Goal: Information Seeking & Learning: Learn about a topic

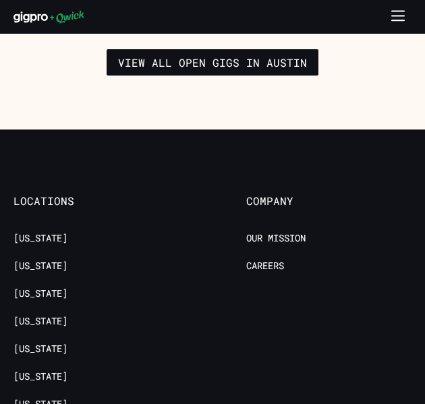
scroll to position [2832, 0]
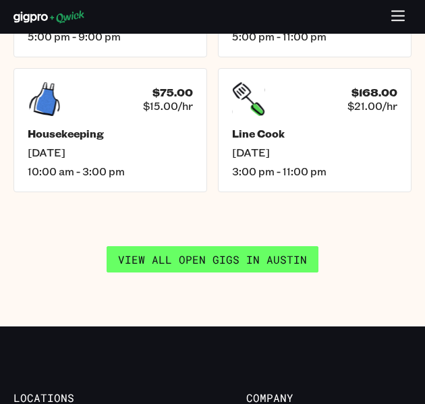
click at [255, 246] on link "View all open gigs in [GEOGRAPHIC_DATA]" at bounding box center [213, 259] width 212 height 27
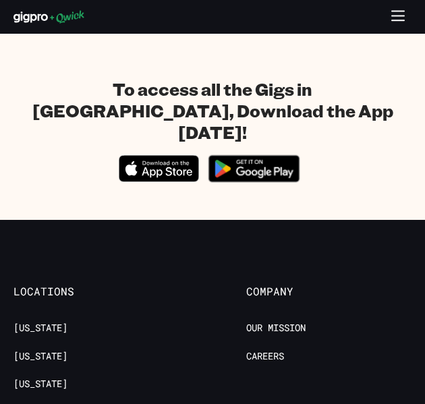
scroll to position [607, 0]
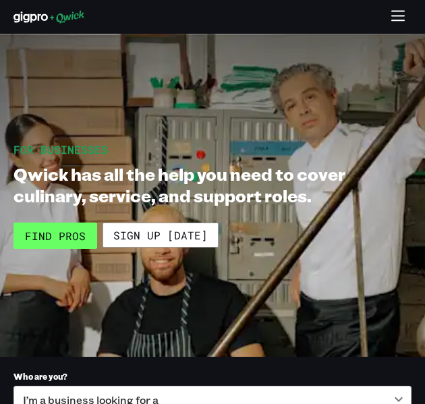
click at [65, 236] on link "Find Pros" at bounding box center [55, 236] width 84 height 27
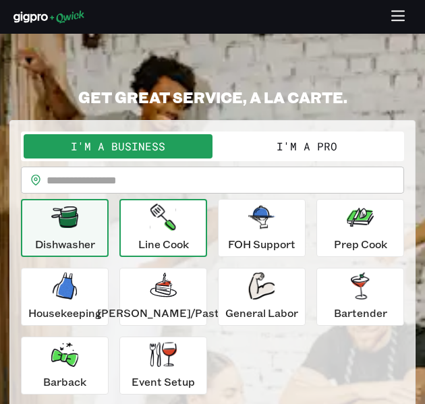
click at [177, 232] on div "Line Cook" at bounding box center [163, 228] width 51 height 49
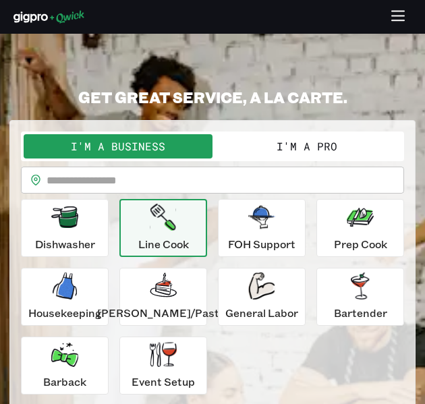
click at [169, 225] on icon "button" at bounding box center [163, 217] width 26 height 27
click at [179, 232] on div "Line Cook" at bounding box center [163, 228] width 51 height 49
click at [123, 179] on input "text" at bounding box center [225, 180] width 357 height 27
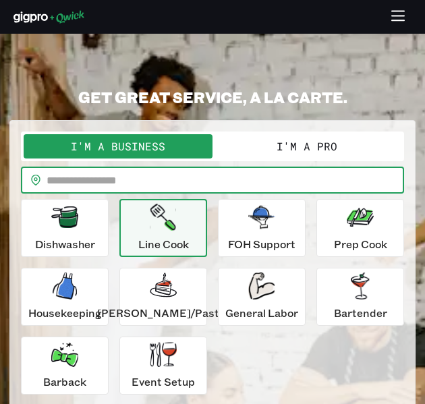
type input "*****"
click at [171, 230] on icon "button" at bounding box center [163, 217] width 26 height 27
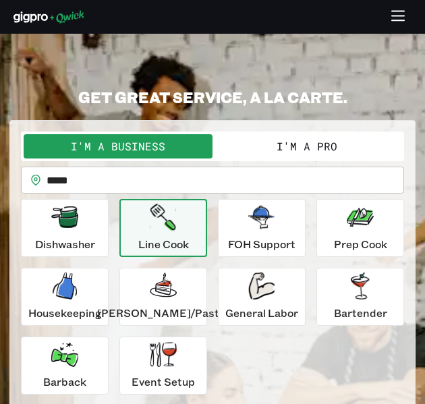
click at [171, 229] on icon "button" at bounding box center [163, 217] width 26 height 27
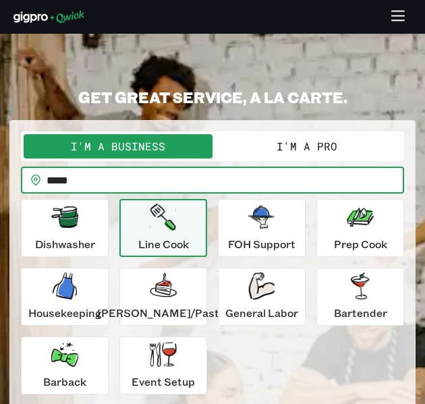
click at [175, 185] on input "*****" at bounding box center [225, 180] width 357 height 27
click at [239, 297] on div "General Labor" at bounding box center [261, 296] width 73 height 49
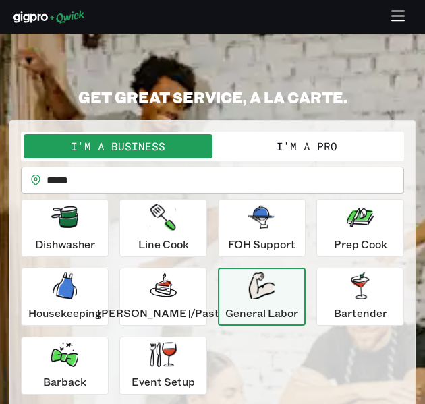
click at [239, 297] on div "General Labor" at bounding box center [261, 296] width 73 height 49
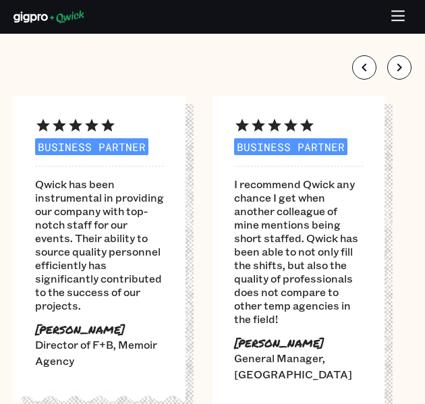
scroll to position [202, 0]
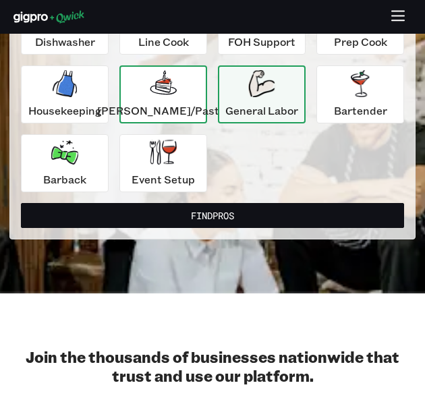
click at [165, 103] on p "Baker/Pastry" at bounding box center [163, 110] width 132 height 16
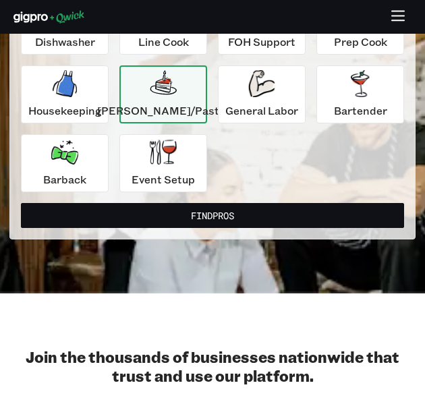
click at [165, 103] on p "Baker/Pastry" at bounding box center [163, 110] width 132 height 16
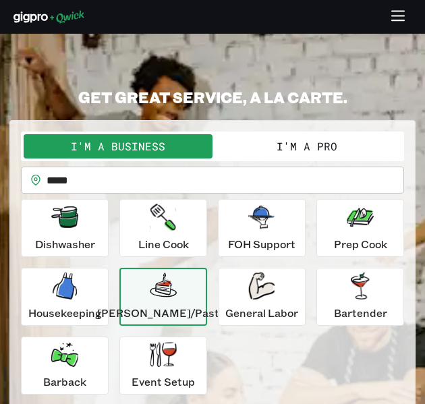
click at [403, 19] on icon "button" at bounding box center [398, 17] width 16 height 16
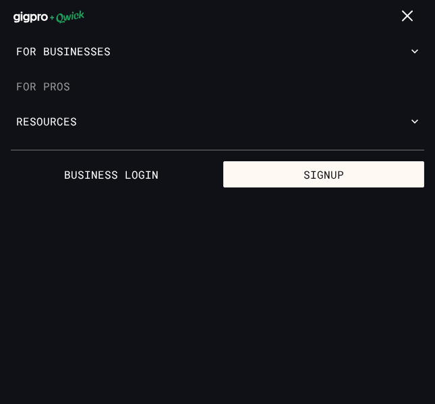
click at [56, 96] on link "For Pros" at bounding box center [217, 86] width 435 height 35
